Goal: Check status: Check status

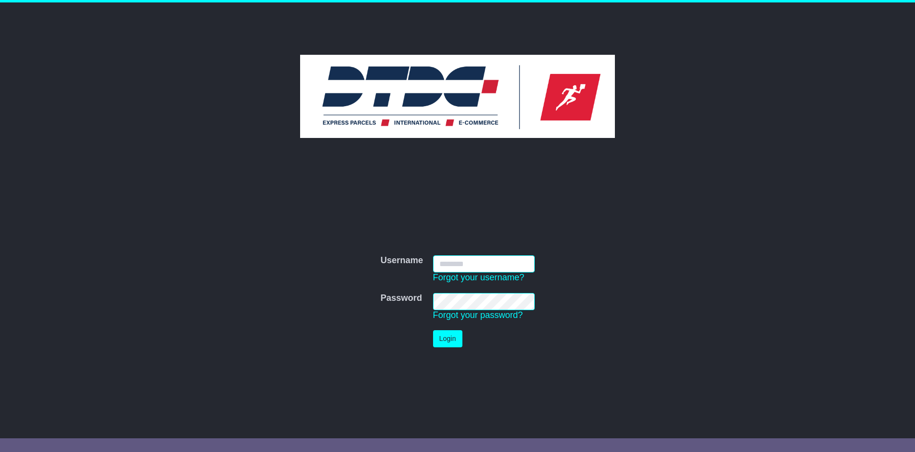
click at [462, 265] on input "Username" at bounding box center [484, 263] width 102 height 17
paste input "*****"
type input "*****"
click at [451, 333] on button "Login" at bounding box center [447, 338] width 29 height 17
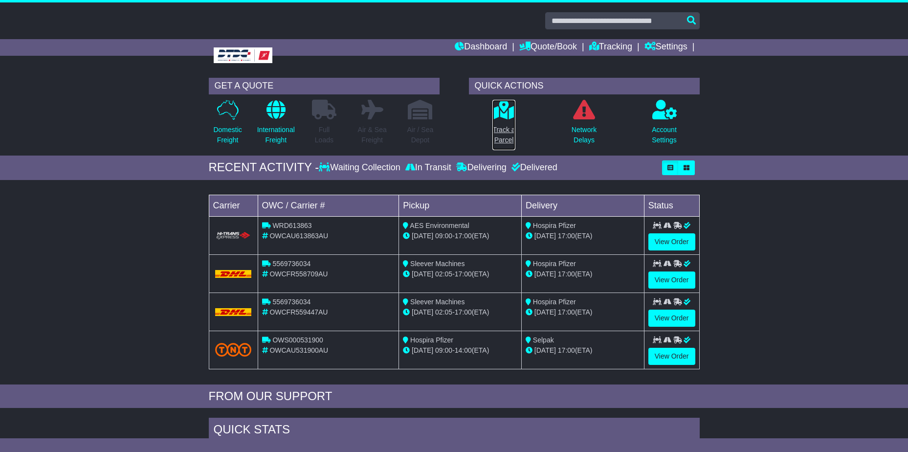
click at [507, 129] on p "Track a Parcel" at bounding box center [503, 135] width 22 height 21
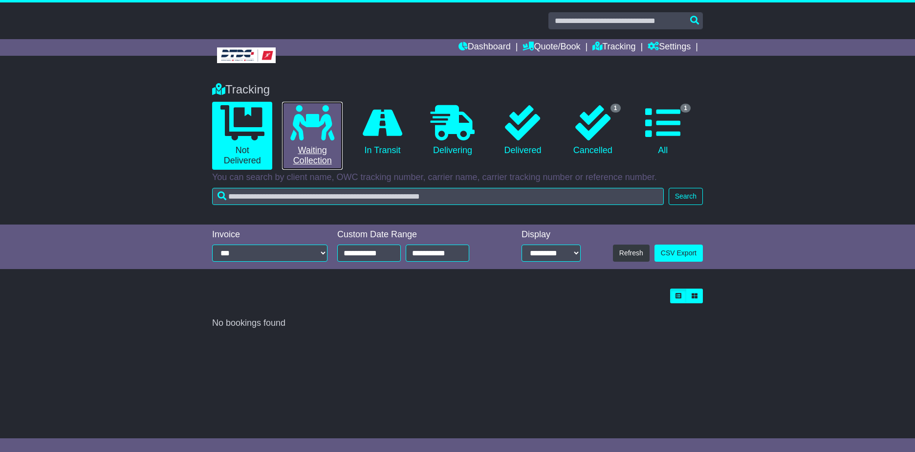
click at [314, 154] on link "0 Waiting Collection" at bounding box center [312, 136] width 60 height 68
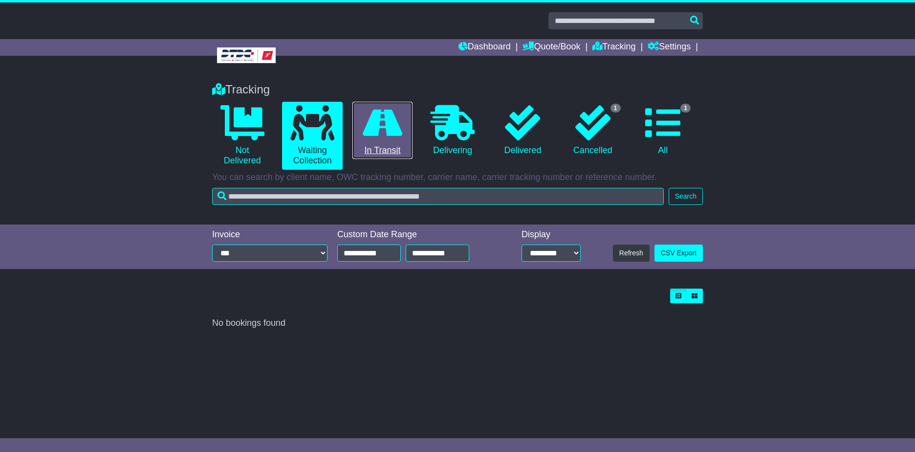
click at [375, 151] on link "0 In Transit" at bounding box center [382, 131] width 60 height 58
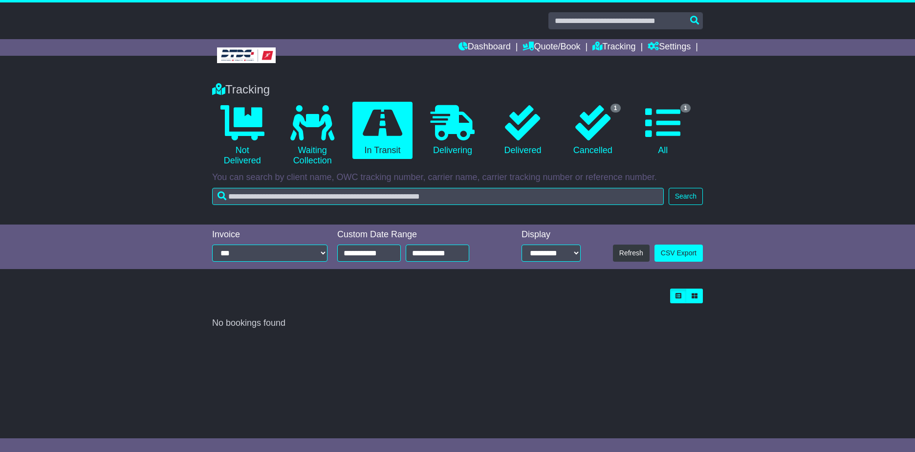
click at [241, 54] on div "Dashboard Quote/Book Domestic International Saved Quotes Drafts Domestic Quote …" at bounding box center [457, 47] width 501 height 17
click at [464, 52] on link "Dashboard" at bounding box center [485, 47] width 52 height 17
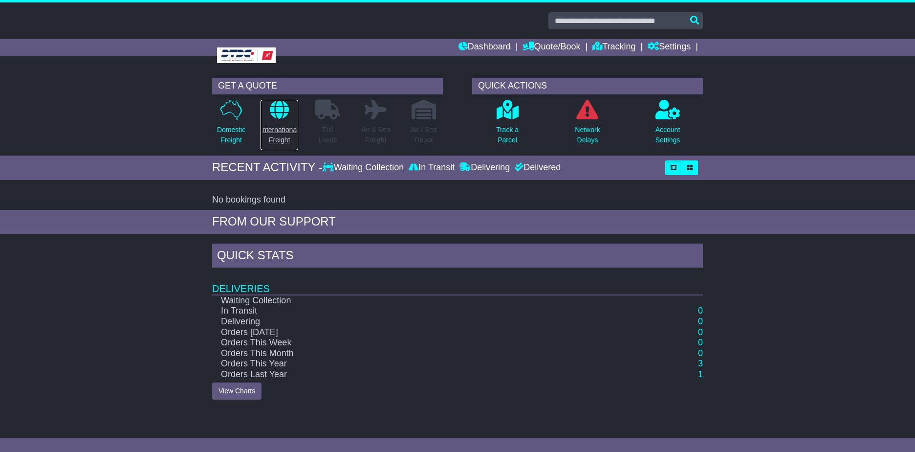
click at [274, 138] on p "International Freight" at bounding box center [280, 135] width 38 height 21
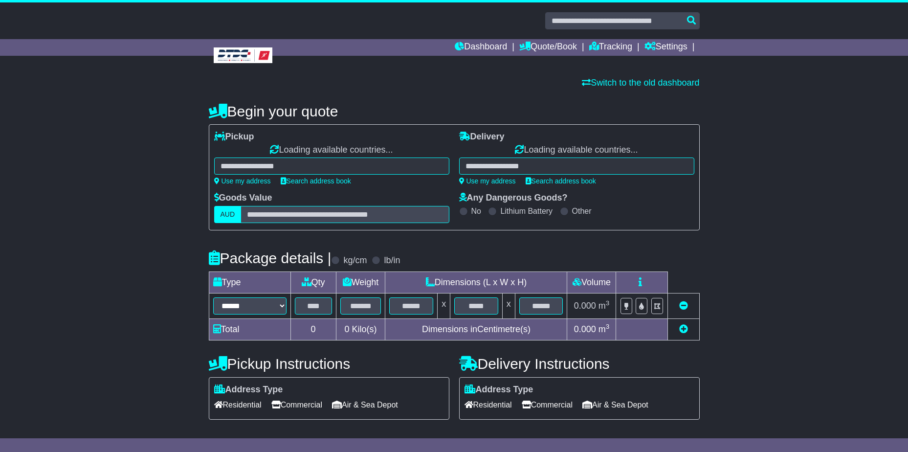
select select "**"
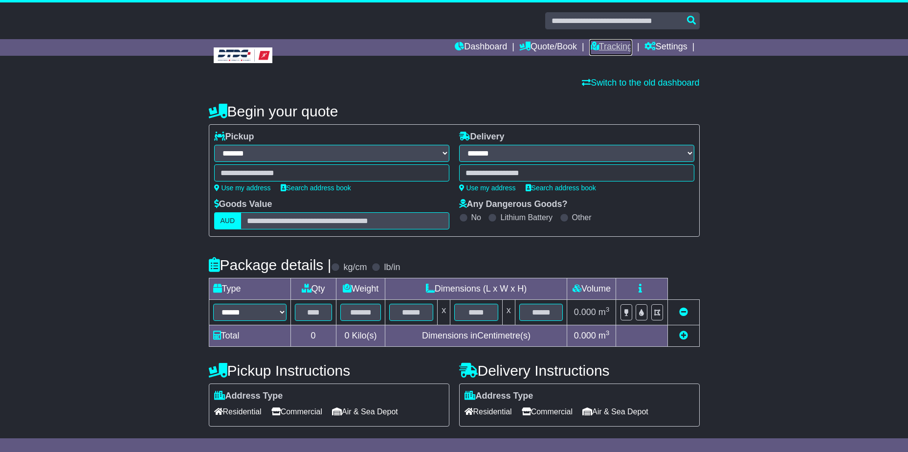
click at [607, 47] on link "Tracking" at bounding box center [610, 47] width 43 height 17
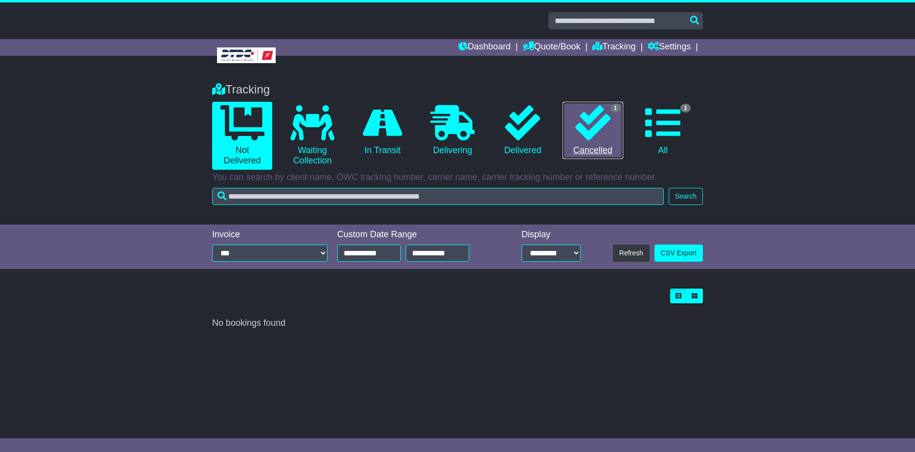
click at [588, 130] on icon at bounding box center [592, 122] width 35 height 35
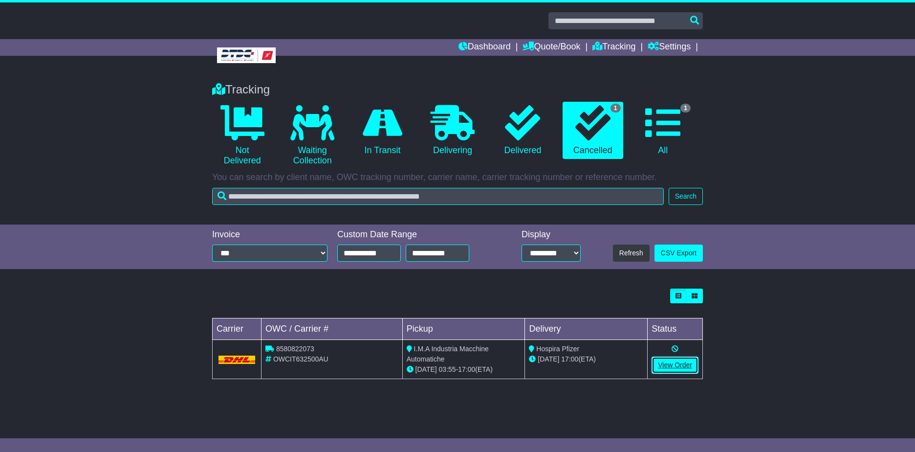
click at [677, 361] on link "View Order" at bounding box center [675, 364] width 47 height 17
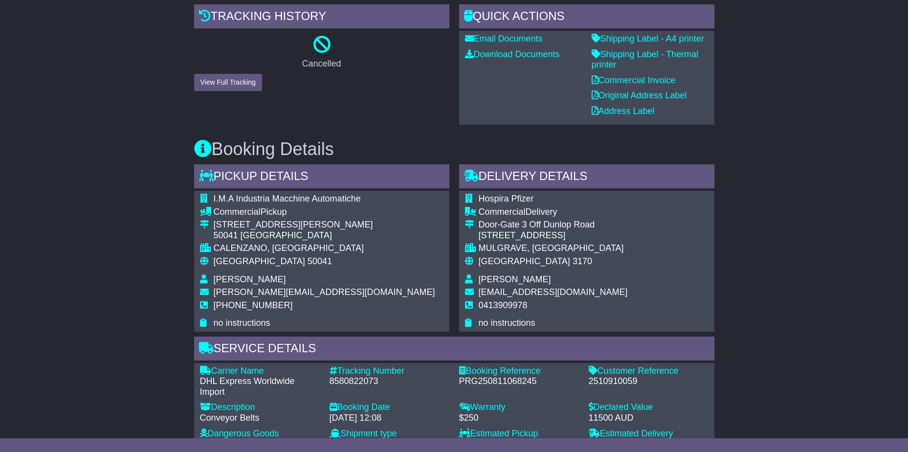
scroll to position [114, 0]
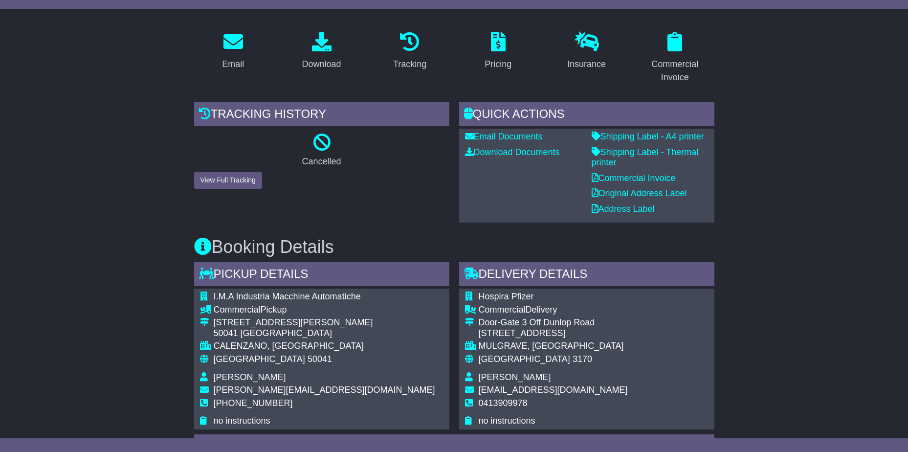
click at [233, 177] on button "View Full Tracking" at bounding box center [228, 180] width 68 height 17
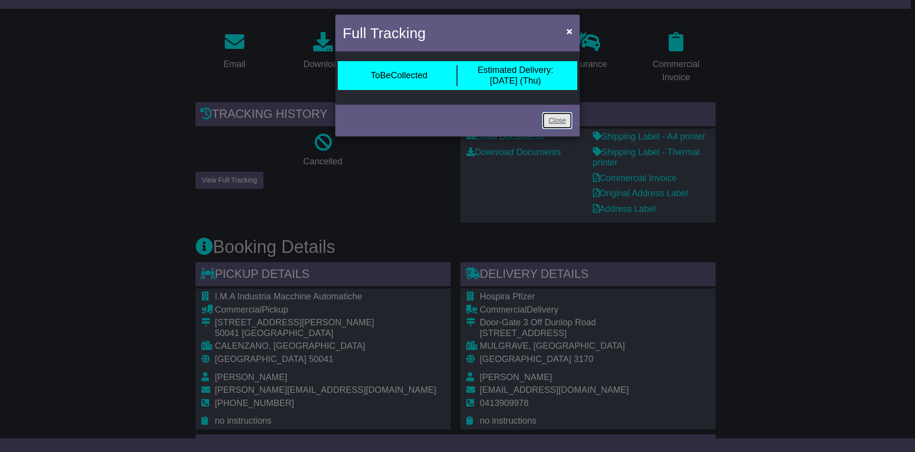
click at [548, 116] on link "Close" at bounding box center [557, 120] width 30 height 17
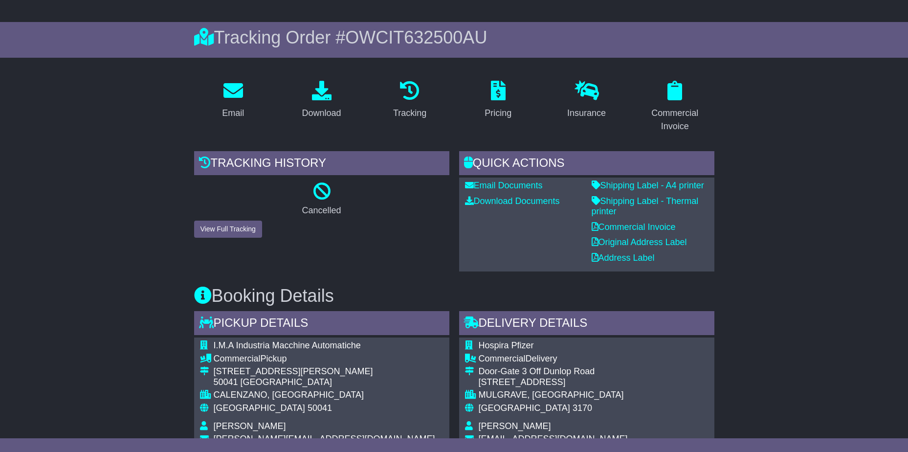
scroll to position [0, 0]
